Goal: Transaction & Acquisition: Book appointment/travel/reservation

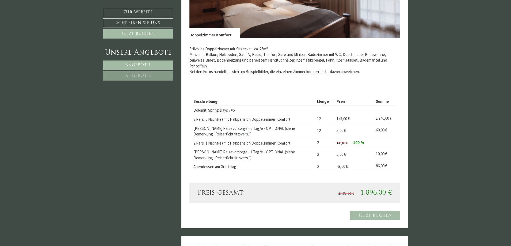
scroll to position [910, 0]
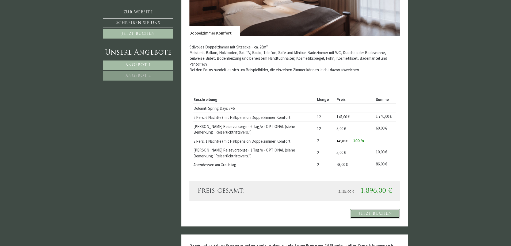
click at [379, 214] on link "Jetzt buchen" at bounding box center [375, 213] width 50 height 9
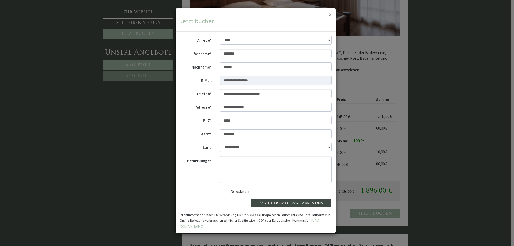
click at [331, 14] on button "×" at bounding box center [330, 15] width 3 height 6
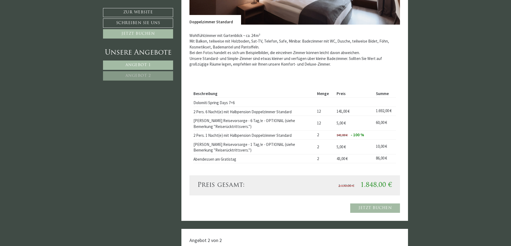
scroll to position [535, 0]
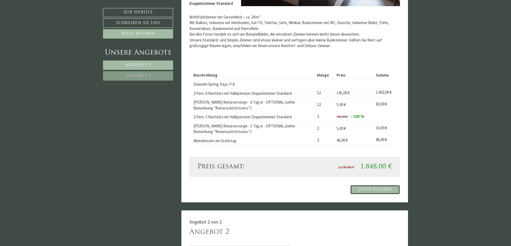
click at [382, 191] on link "Jetzt buchen" at bounding box center [375, 189] width 50 height 9
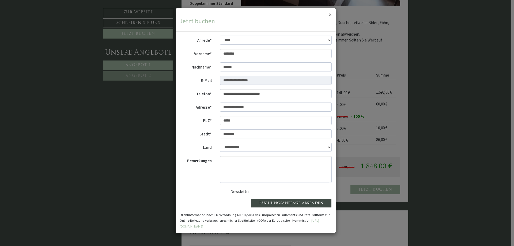
click at [330, 14] on button "×" at bounding box center [330, 15] width 3 height 6
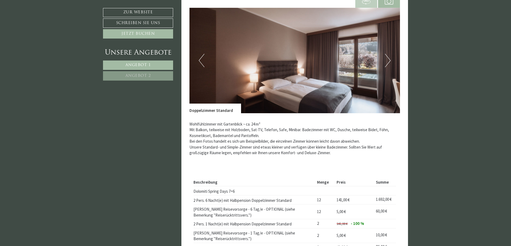
scroll to position [401, 0]
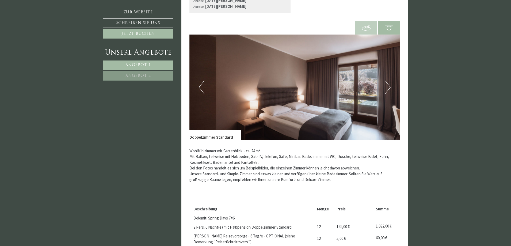
click at [389, 85] on button "Next" at bounding box center [388, 87] width 6 height 13
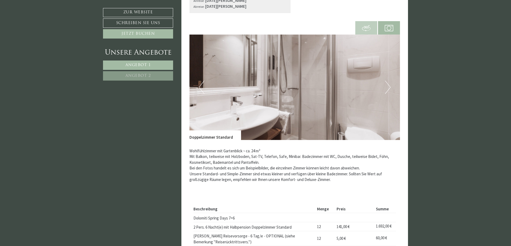
click at [389, 85] on button "Next" at bounding box center [388, 87] width 6 height 13
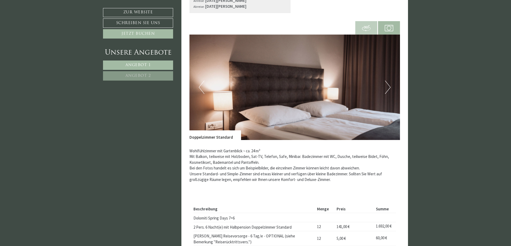
click at [389, 85] on button "Next" at bounding box center [388, 87] width 6 height 13
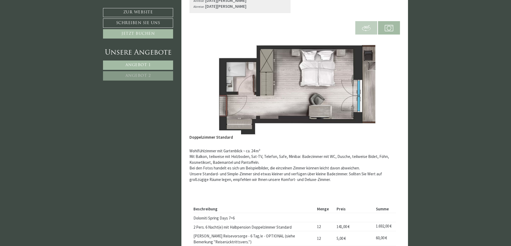
click at [389, 85] on button "Next" at bounding box center [388, 87] width 6 height 13
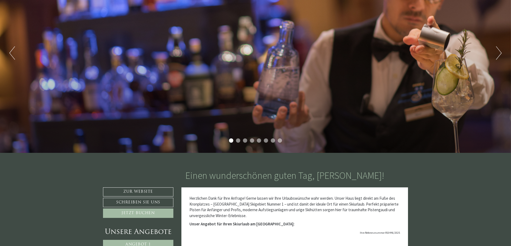
scroll to position [80, 0]
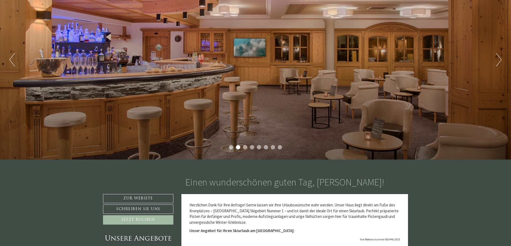
click at [500, 60] on button "Next" at bounding box center [499, 59] width 6 height 13
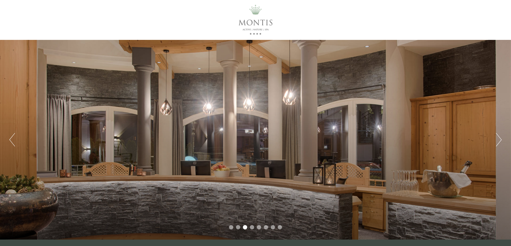
scroll to position [0, 0]
click at [501, 139] on button "Next" at bounding box center [499, 139] width 6 height 13
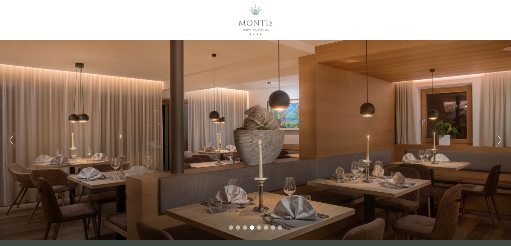
click at [501, 139] on button "Next" at bounding box center [499, 139] width 6 height 13
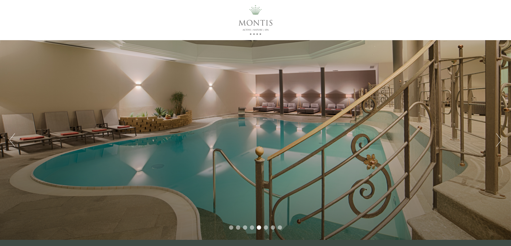
click at [501, 139] on button "Next" at bounding box center [499, 139] width 6 height 13
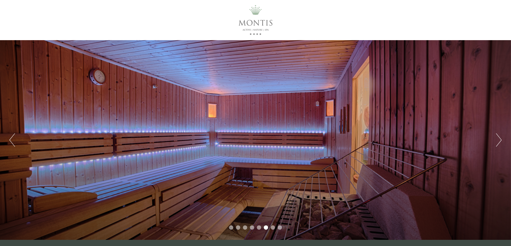
click at [501, 139] on button "Next" at bounding box center [499, 139] width 6 height 13
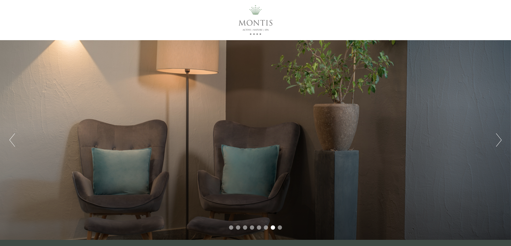
click at [501, 139] on button "Next" at bounding box center [499, 139] width 6 height 13
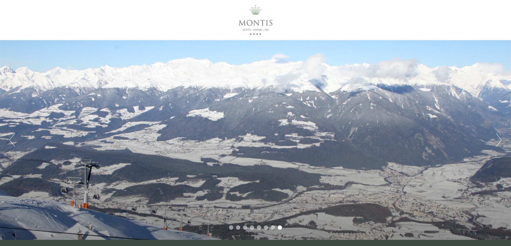
click at [500, 139] on button "Next" at bounding box center [499, 139] width 6 height 13
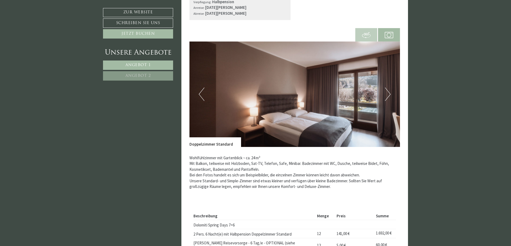
scroll to position [401, 0]
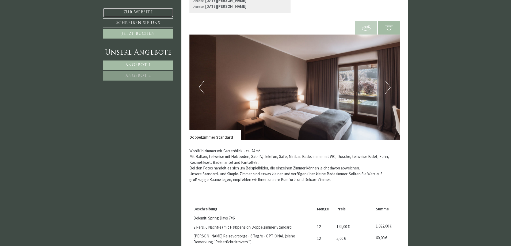
click at [141, 12] on link "Zur Website" at bounding box center [138, 12] width 70 height 9
